Goal: Task Accomplishment & Management: Manage account settings

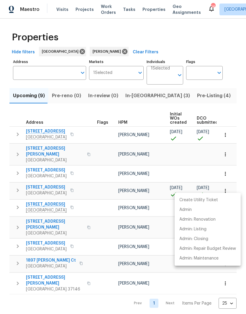
click at [129, 98] on div at bounding box center [123, 157] width 246 height 314
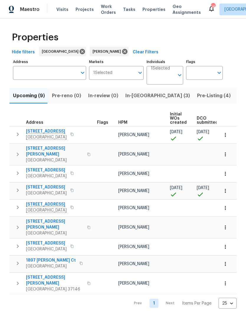
click at [134, 94] on span "In-[GEOGRAPHIC_DATA] (3)" at bounding box center [157, 96] width 65 height 8
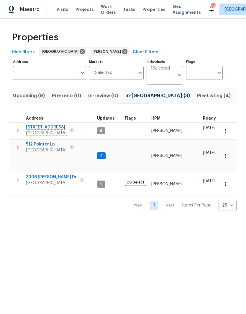
click at [49, 145] on span "512 Pointer Ln" at bounding box center [46, 145] width 41 height 6
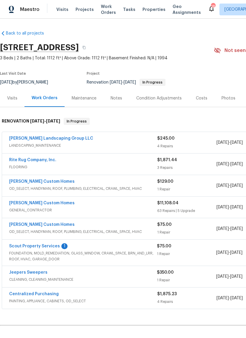
click at [47, 242] on div "Scout Property Services 1 FOUNDATION, MOLD_REMEDIATION, GLASS_WINDOW, CRAWL_SPA…" at bounding box center [166, 252] width 329 height 26
click at [41, 244] on link "Scout Property Services" at bounding box center [34, 246] width 51 height 4
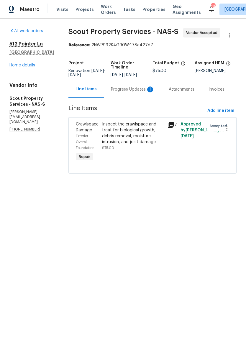
click at [129, 90] on div "Progress Updates 1" at bounding box center [133, 89] width 44 height 6
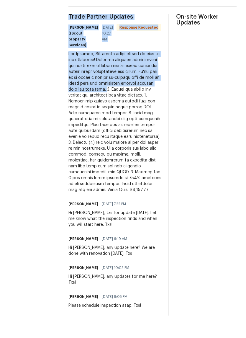
scroll to position [14, 0]
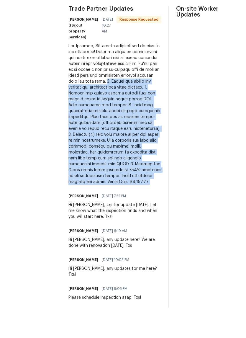
copy div "1. Remove all debris and dispose of, including old vapor barrier. 2. Physically…"
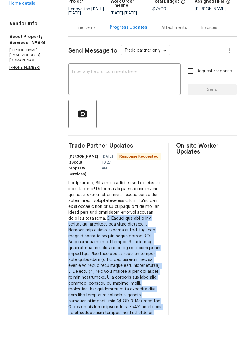
scroll to position [30, 0]
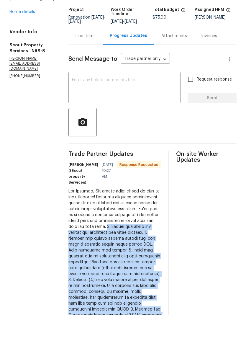
click at [75, 56] on div "Line Items" at bounding box center [85, 59] width 20 height 6
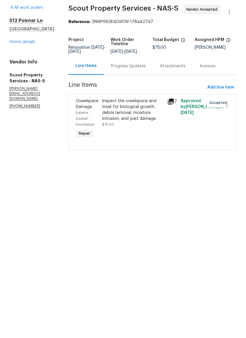
click at [127, 121] on div "Inspect the crawlspace and treat for biological growth, debris removal, moistur…" at bounding box center [133, 133] width 62 height 24
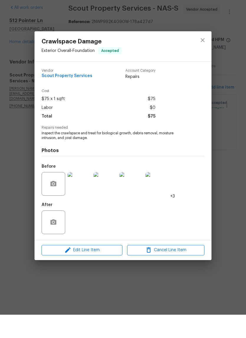
click at [82, 195] on img at bounding box center [80, 207] width 24 height 24
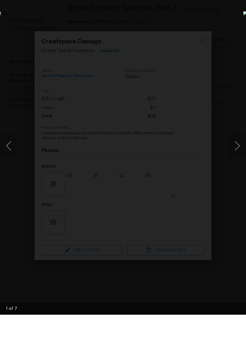
click at [236, 157] on button "Next image" at bounding box center [237, 169] width 18 height 24
click at [237, 157] on button "Next image" at bounding box center [237, 169] width 18 height 24
click at [236, 157] on button "Next image" at bounding box center [237, 169] width 18 height 24
click at [239, 157] on button "Next image" at bounding box center [237, 169] width 18 height 24
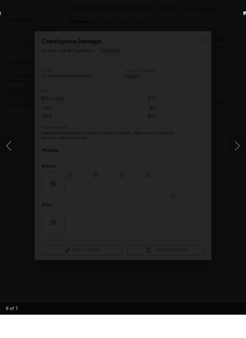
click at [237, 157] on button "Next image" at bounding box center [237, 169] width 18 height 24
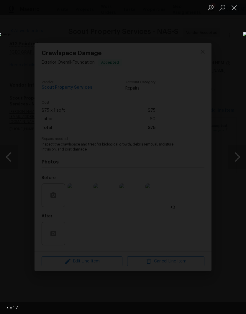
click at [234, 7] on button "Close lightbox" at bounding box center [234, 7] width 12 height 10
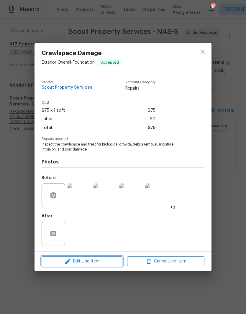
click at [102, 261] on span "Edit Line Item" at bounding box center [81, 261] width 77 height 7
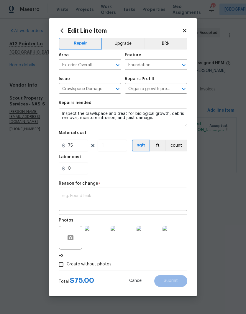
click at [75, 195] on textarea at bounding box center [122, 200] width 121 height 12
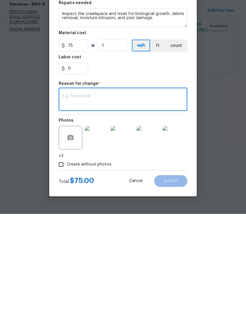
click at [69, 194] on textarea at bounding box center [122, 200] width 121 height 12
paste textarea "1. Remove all debris and dispose of, including old vapor barrier. 2. Physically…"
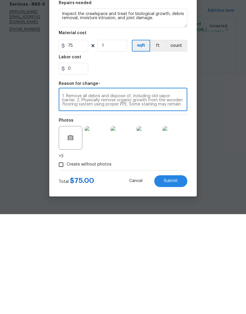
click at [66, 194] on textarea "1. Remove all debris and dispose of, including old vapor barrier. 2. Physically…" at bounding box center [122, 200] width 121 height 12
click at [165, 194] on textarea "Cost adjustment for crawlspace remediation. Remove all debris and dispose of, i…" at bounding box center [122, 200] width 121 height 12
click at [157, 194] on textarea "Cost adjustment for crawlspace remediation. Remove all debris and dispose of, i…" at bounding box center [122, 200] width 121 height 12
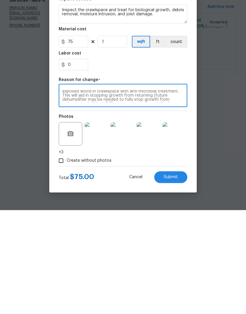
scroll to position [18, 0]
click at [161, 194] on textarea "Cost adjustment for crawlspace remediation. Remove all debris and dispose of, i…" at bounding box center [122, 200] width 121 height 12
click at [180, 194] on textarea "Cost adjustment for crawlspace remediation. Remove all debris and dispose of, i…" at bounding box center [122, 200] width 121 height 12
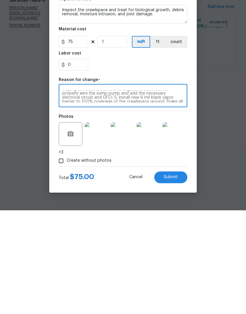
click at [164, 194] on textarea "Cost adjustment for crawlspace remediation. Remove all debris and dispose of, i…" at bounding box center [122, 200] width 121 height 12
click at [171, 194] on textarea "Cost adjustment for crawlspace remediation. Remove all debris and dispose of, i…" at bounding box center [122, 200] width 121 height 12
type textarea "Cost adjustment for crawlspace remediation. Remove all debris and dispose of, i…"
click at [81, 140] on input "75" at bounding box center [73, 146] width 29 height 12
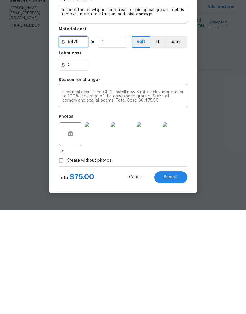
type input "6475"
click at [90, 194] on textarea "Cost adjustment for crawlspace remediation. Remove all debris and dispose of, i…" at bounding box center [122, 200] width 121 height 12
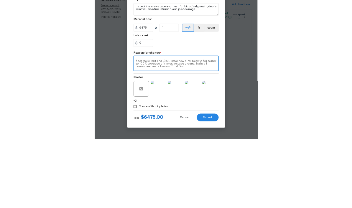
scroll to position [45, 0]
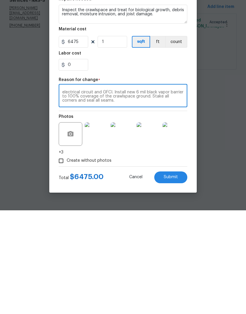
type textarea "Cost adjustment for crawlspace remediation. Remove all debris and dispose of, i…"
click at [172, 279] on span "Submit" at bounding box center [171, 281] width 14 height 4
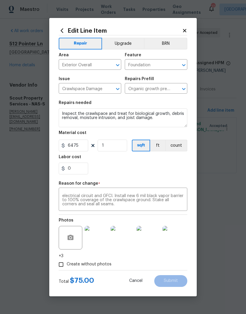
type input "75"
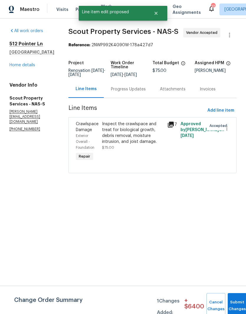
click at [134, 90] on div "Progress Updates" at bounding box center [128, 89] width 35 height 6
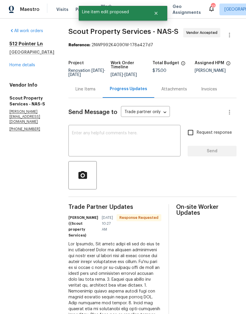
click at [97, 132] on textarea at bounding box center [124, 141] width 105 height 21
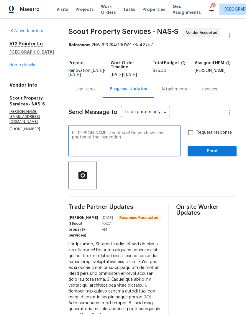
click at [92, 134] on textarea "Hi Trevor, thank you! Do you have any photos of the inspection" at bounding box center [124, 141] width 105 height 21
click at [162, 136] on textarea "Hi Trevor, Do you have any photos of the inspection" at bounding box center [124, 141] width 105 height 21
click at [72, 134] on textarea "Hi Trevor, Do you have any photos of the inspection?" at bounding box center [124, 141] width 105 height 21
type textarea "Hi Trevor, Do you have any photos of the inspection?"
click at [216, 151] on span "Send" at bounding box center [212, 151] width 40 height 7
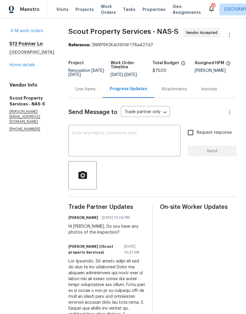
click at [19, 67] on link "Home details" at bounding box center [22, 65] width 26 height 4
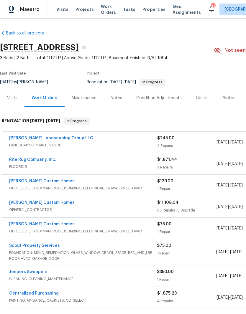
click at [117, 98] on div "Notes" at bounding box center [117, 98] width 12 height 6
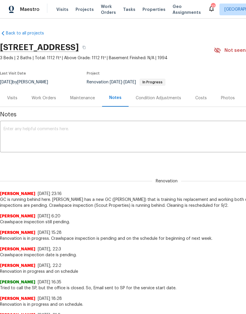
click at [93, 129] on textarea at bounding box center [167, 137] width 326 height 21
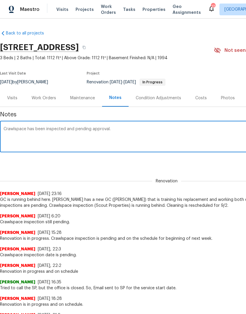
click at [67, 126] on div "Crawlspace has been inspected and pending approval. x ​" at bounding box center [166, 137] width 333 height 30
click at [65, 127] on textarea "Crawlspace has been inspected and pending approval." at bounding box center [167, 137] width 326 height 21
type textarea "Crawlspace has been inspected repair and pending approval."
